Goal: Transaction & Acquisition: Purchase product/service

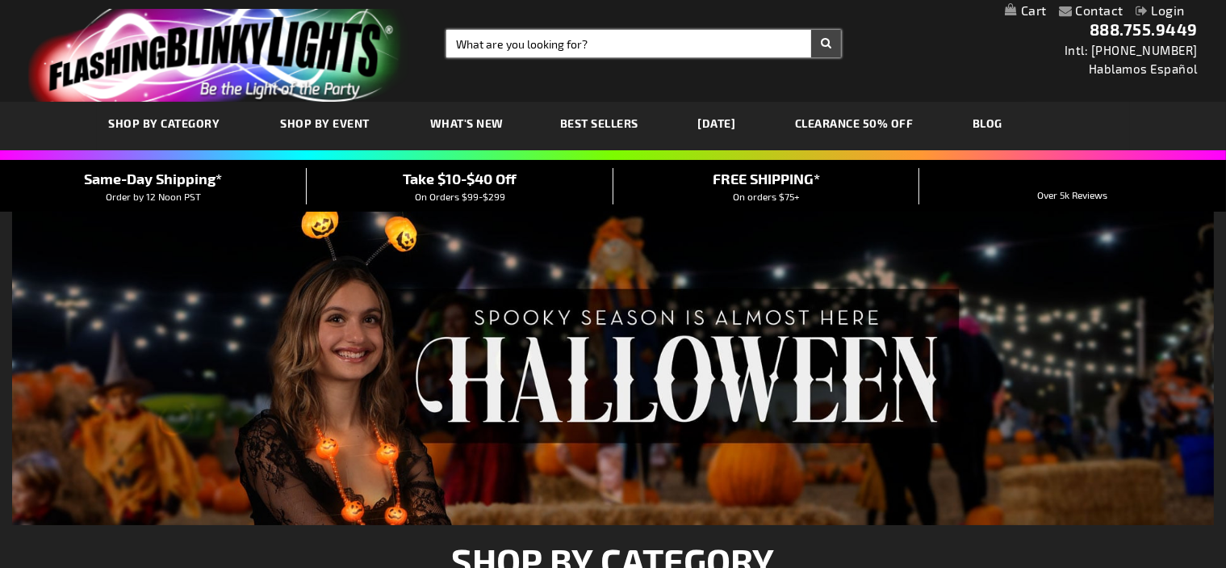
click at [500, 54] on input "Search" at bounding box center [643, 43] width 395 height 27
type input "11633"
click at [811, 30] on button "Search" at bounding box center [826, 43] width 30 height 27
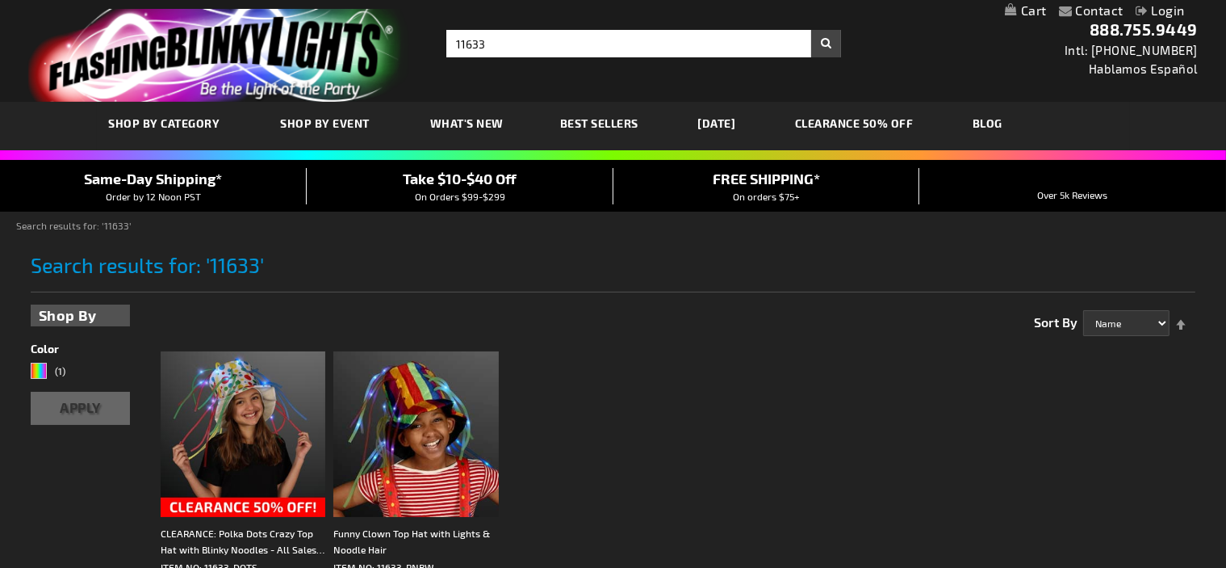
scroll to position [70, 0]
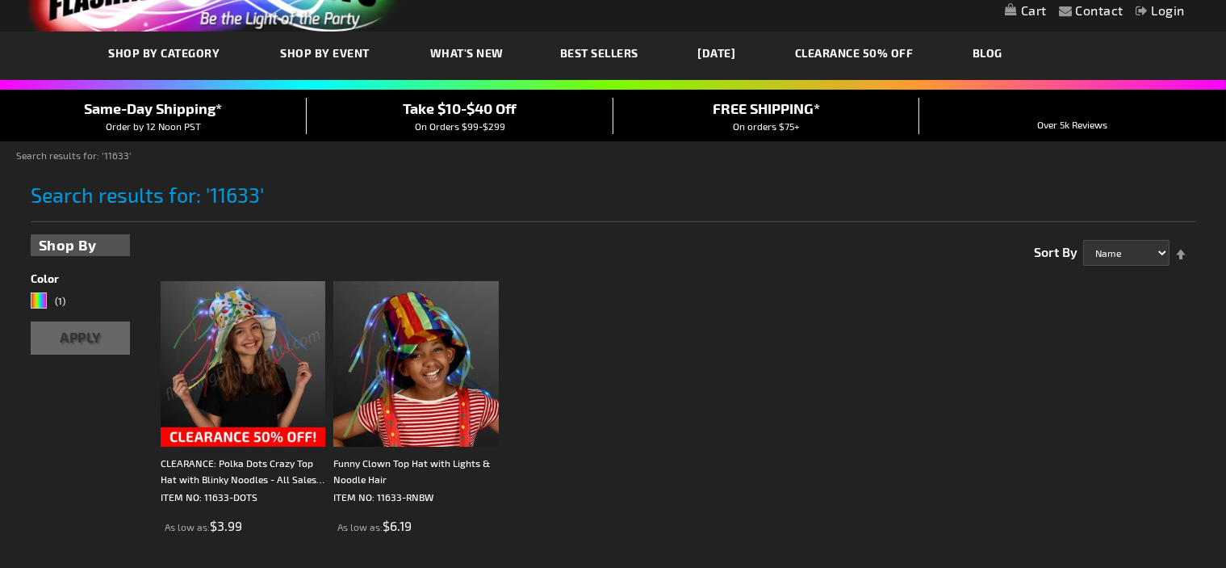
click at [263, 293] on img at bounding box center [244, 364] width 166 height 166
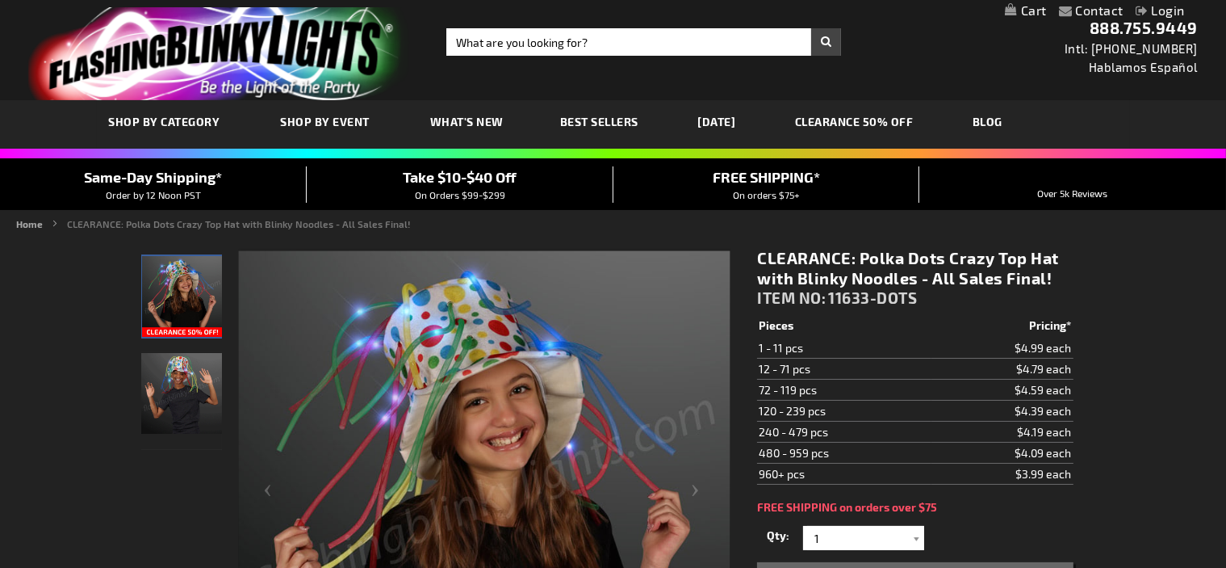
scroll to position [3, 0]
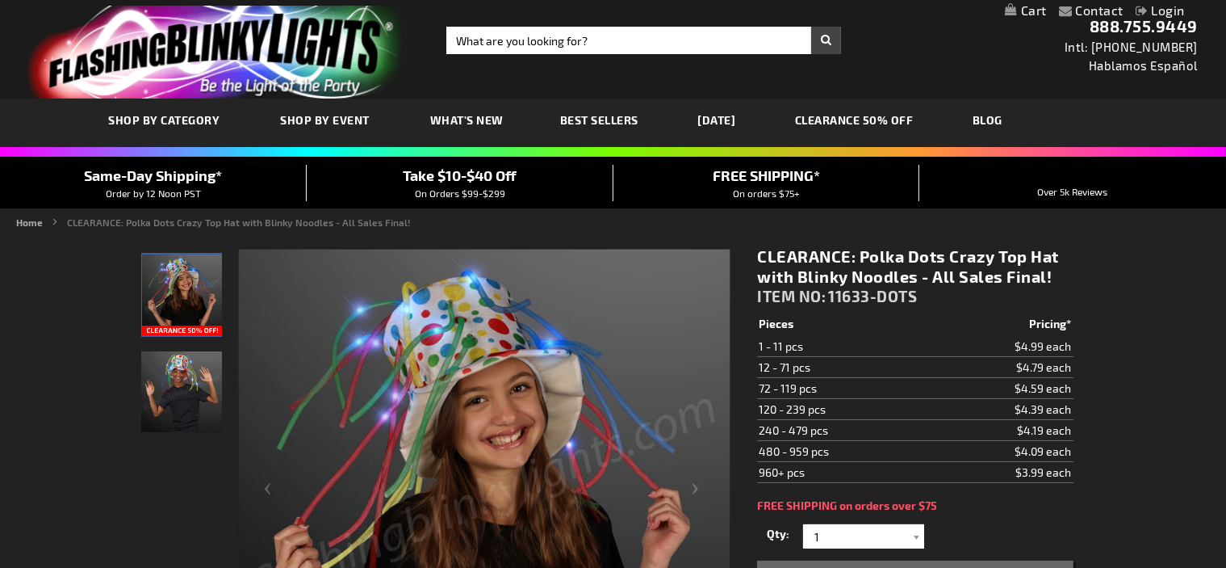
click at [360, 342] on img at bounding box center [485, 495] width 492 height 492
